Goal: Task Accomplishment & Management: Complete application form

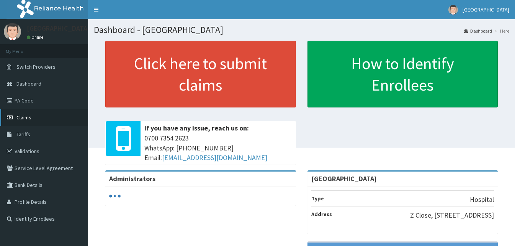
click at [25, 119] on span "Claims" at bounding box center [23, 117] width 15 height 7
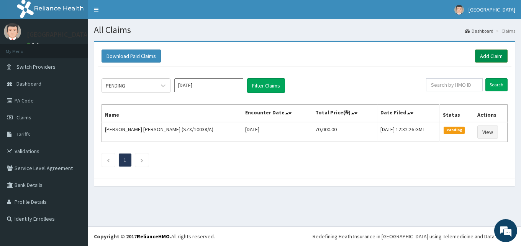
click at [493, 53] on link "Add Claim" at bounding box center [491, 55] width 33 height 13
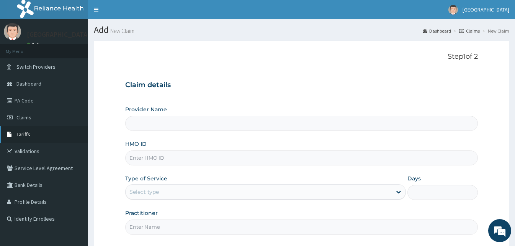
type input "[GEOGRAPHIC_DATA]"
click at [26, 134] on span "Tariffs" at bounding box center [23, 134] width 14 height 7
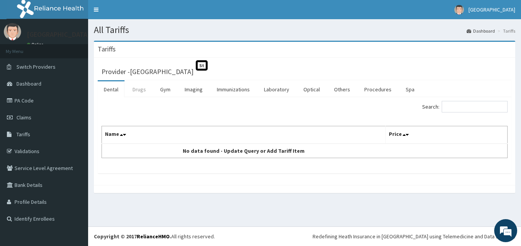
click at [144, 88] on link "Drugs" at bounding box center [139, 89] width 26 height 16
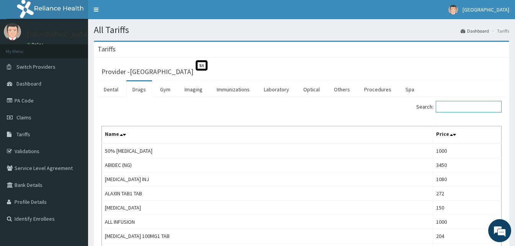
click at [451, 107] on input "Search:" at bounding box center [469, 106] width 66 height 11
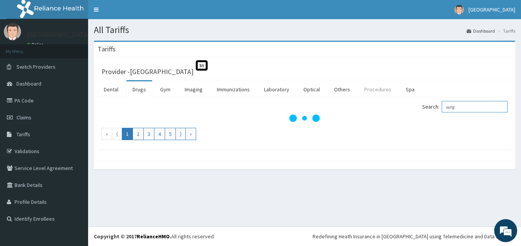
type input "surg"
click at [369, 86] on link "Procedures" at bounding box center [377, 89] width 39 height 16
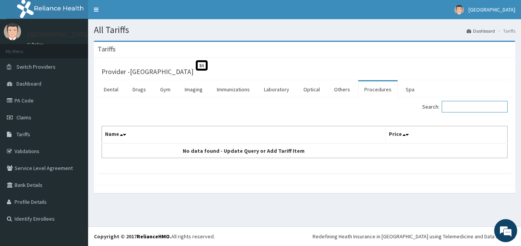
click at [458, 105] on input "Search:" at bounding box center [475, 106] width 66 height 11
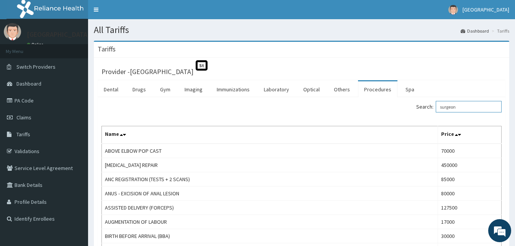
type input "surgeon"
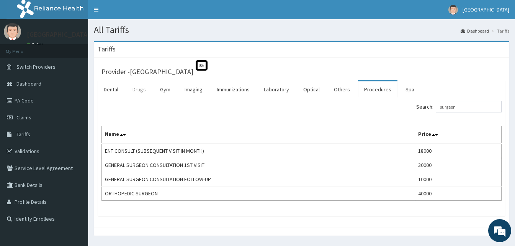
click at [141, 92] on link "Drugs" at bounding box center [139, 89] width 26 height 16
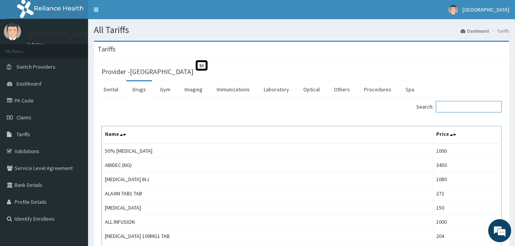
click at [454, 105] on input "Search:" at bounding box center [469, 106] width 66 height 11
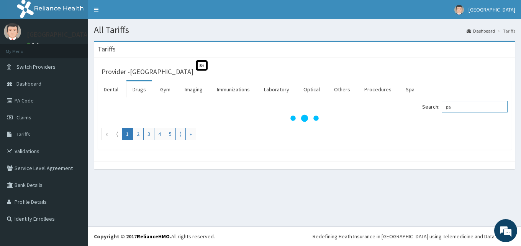
type input "p"
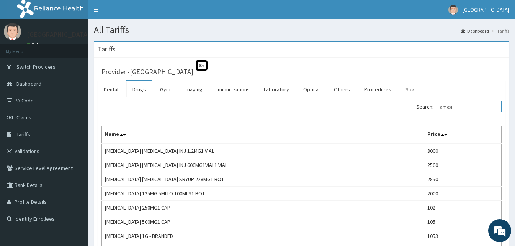
click at [464, 105] on input "amoxi" at bounding box center [469, 106] width 66 height 11
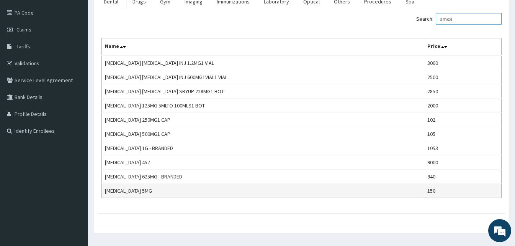
scroll to position [69, 0]
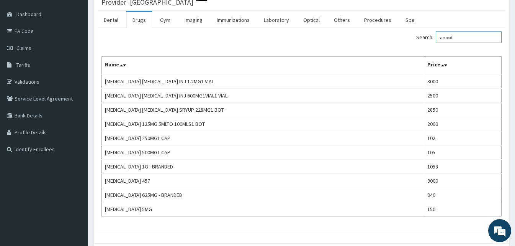
click at [463, 34] on input "amoxi" at bounding box center [469, 36] width 66 height 11
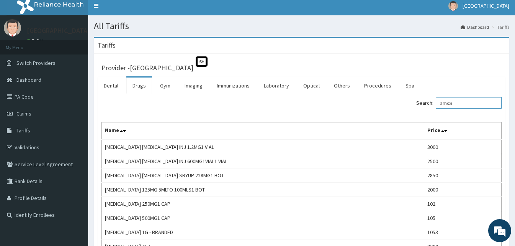
scroll to position [0, 0]
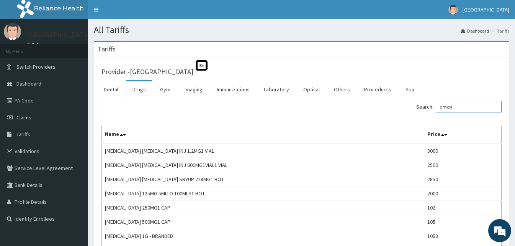
click at [469, 105] on input "amoxi" at bounding box center [469, 106] width 66 height 11
type input "a"
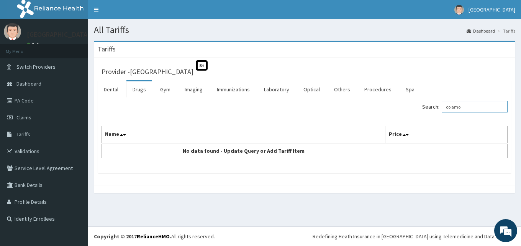
click at [470, 105] on input "co amo" at bounding box center [475, 106] width 66 height 11
type input "c"
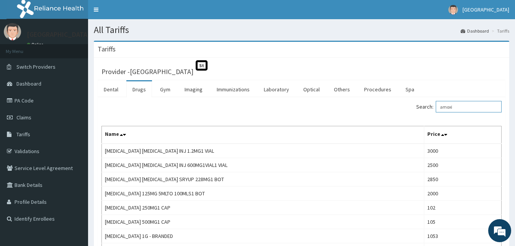
type input "amoxi"
